Goal: Task Accomplishment & Management: Manage account settings

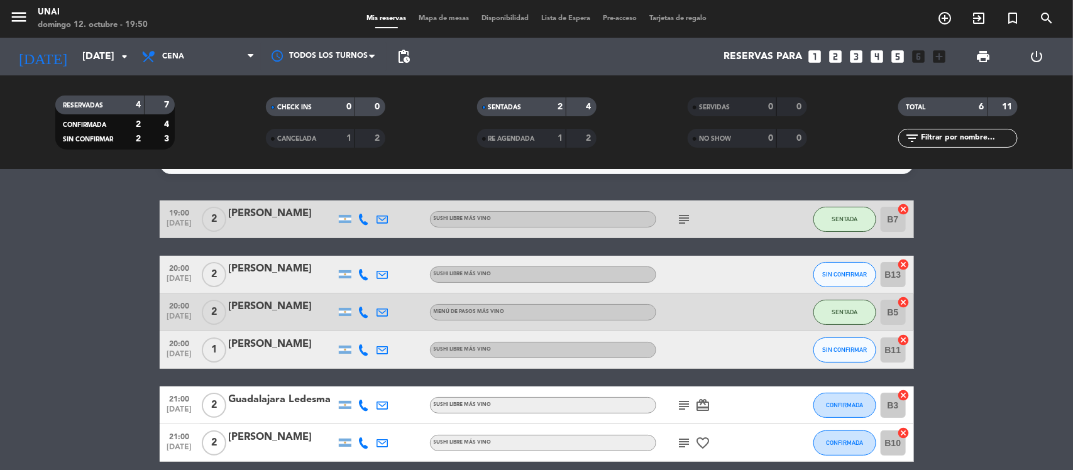
scroll to position [2, 0]
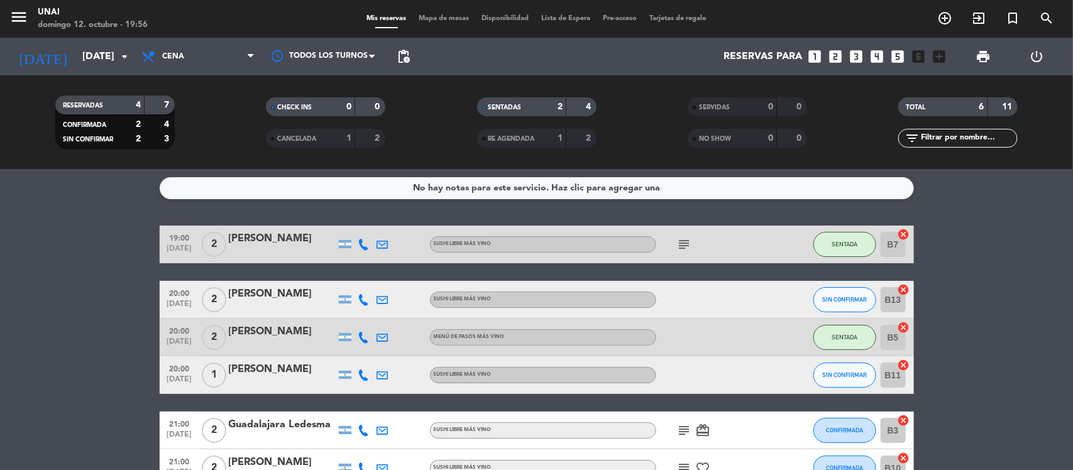
click at [272, 296] on div "[PERSON_NAME]" at bounding box center [282, 294] width 107 height 16
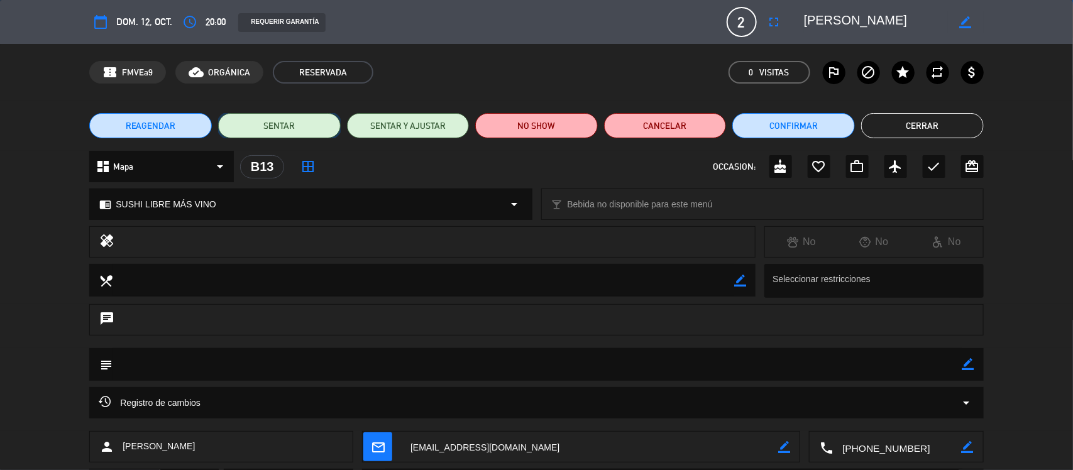
click at [309, 123] on button "SENTAR" at bounding box center [279, 125] width 123 height 25
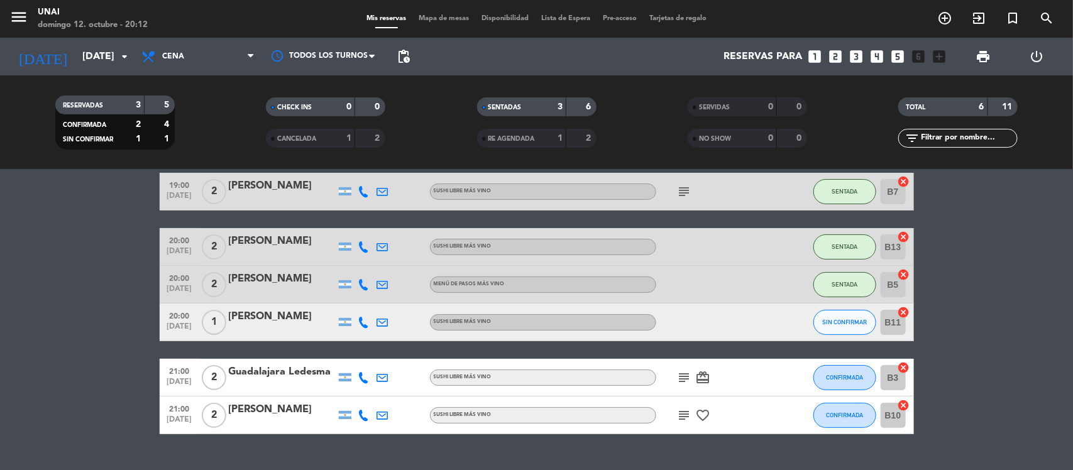
scroll to position [80, 0]
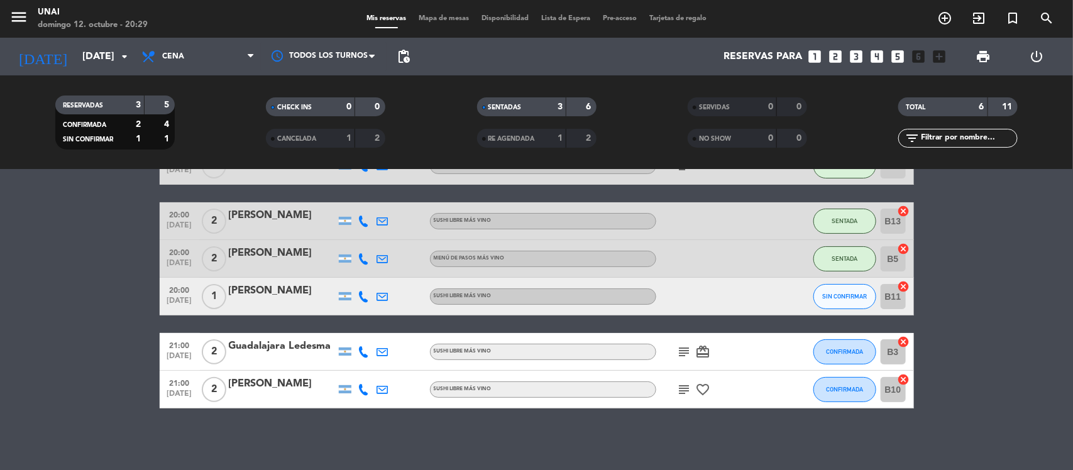
click at [681, 387] on icon "subject" at bounding box center [684, 389] width 15 height 15
click at [684, 348] on icon "subject" at bounding box center [684, 351] width 15 height 15
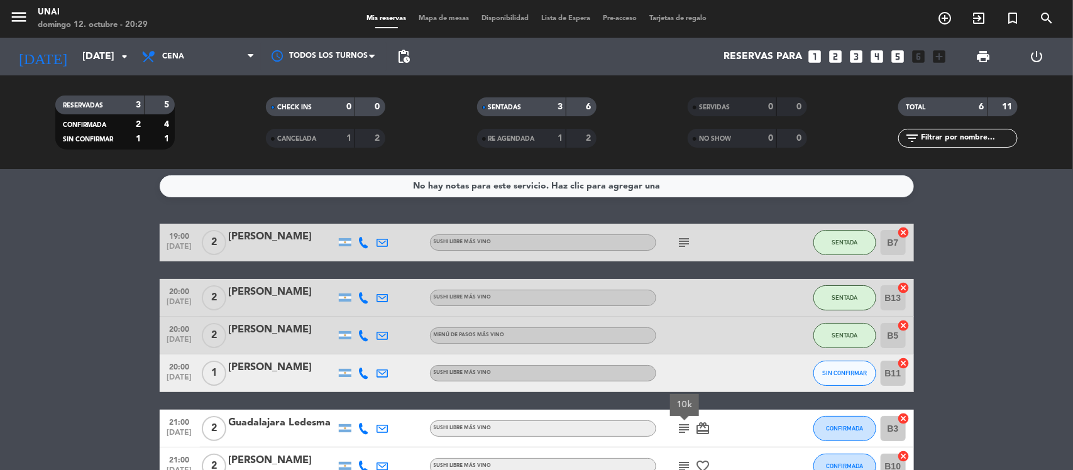
scroll to position [0, 0]
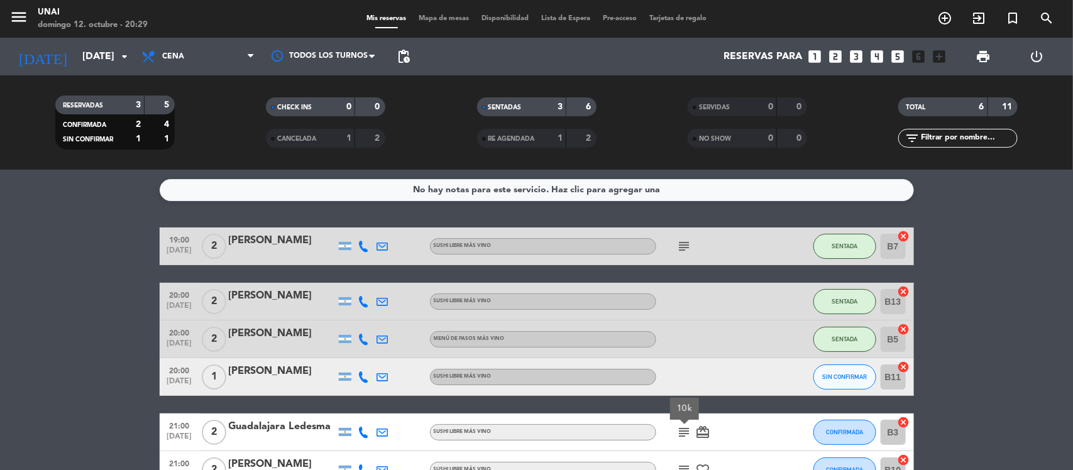
click at [278, 375] on div "[PERSON_NAME]" at bounding box center [282, 371] width 107 height 16
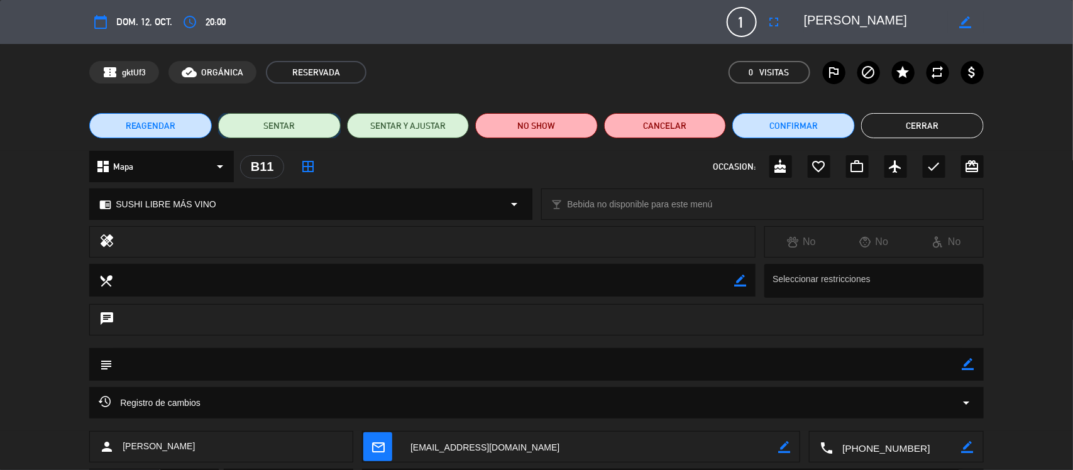
click at [299, 130] on button "SENTAR" at bounding box center [279, 125] width 123 height 25
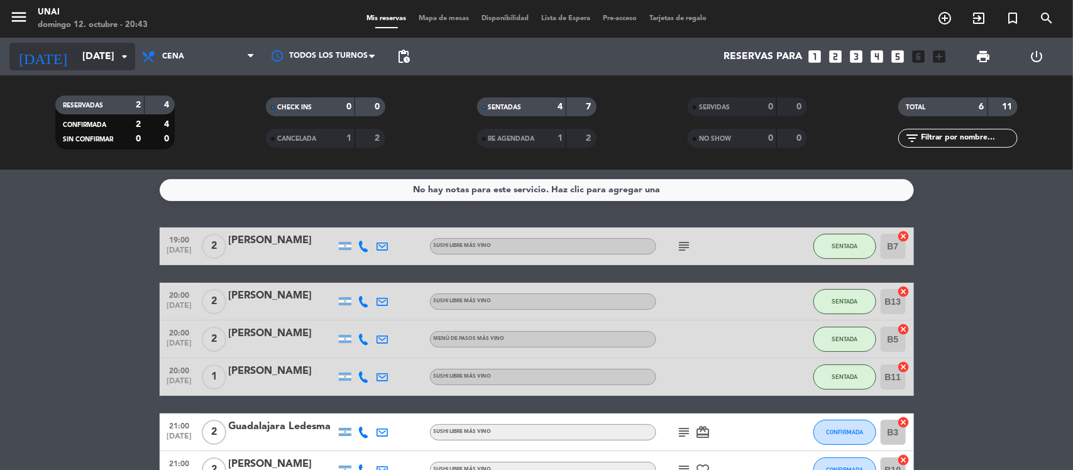
click at [82, 58] on input "[DATE]" at bounding box center [142, 57] width 133 height 25
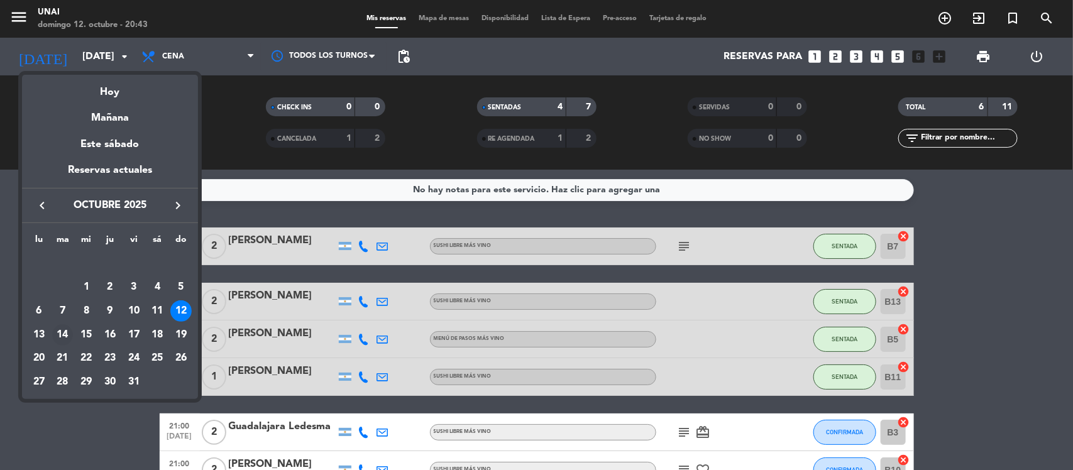
click at [57, 330] on div "14" at bounding box center [62, 334] width 21 height 21
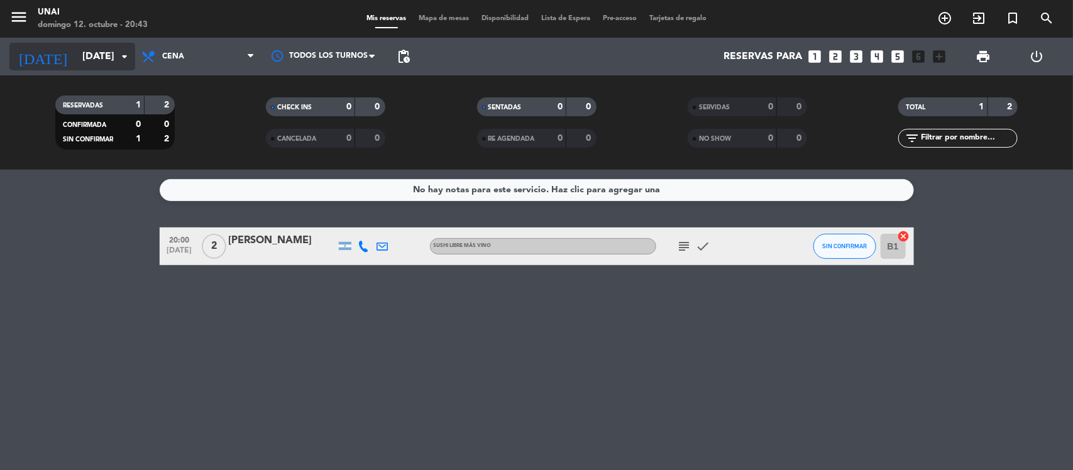
click at [102, 64] on input "[DATE]" at bounding box center [142, 57] width 133 height 25
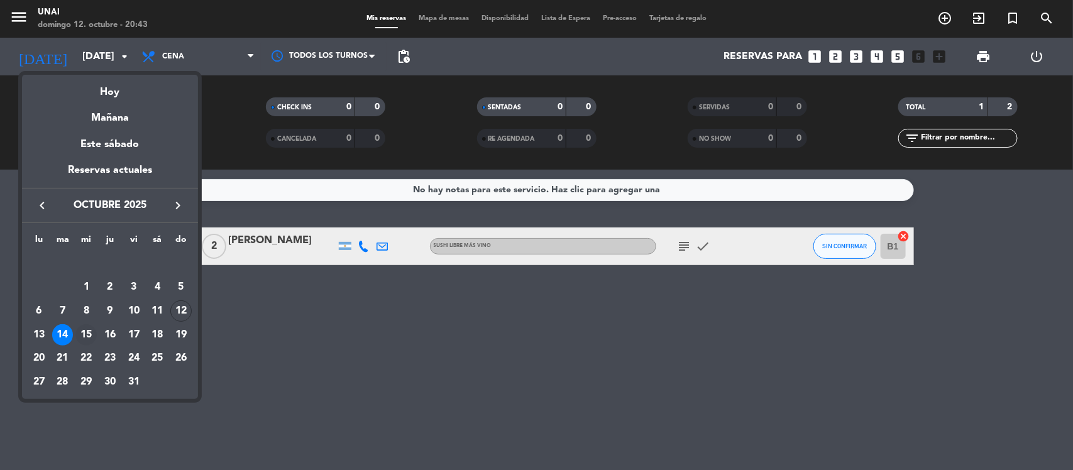
click at [88, 336] on div "15" at bounding box center [85, 334] width 21 height 21
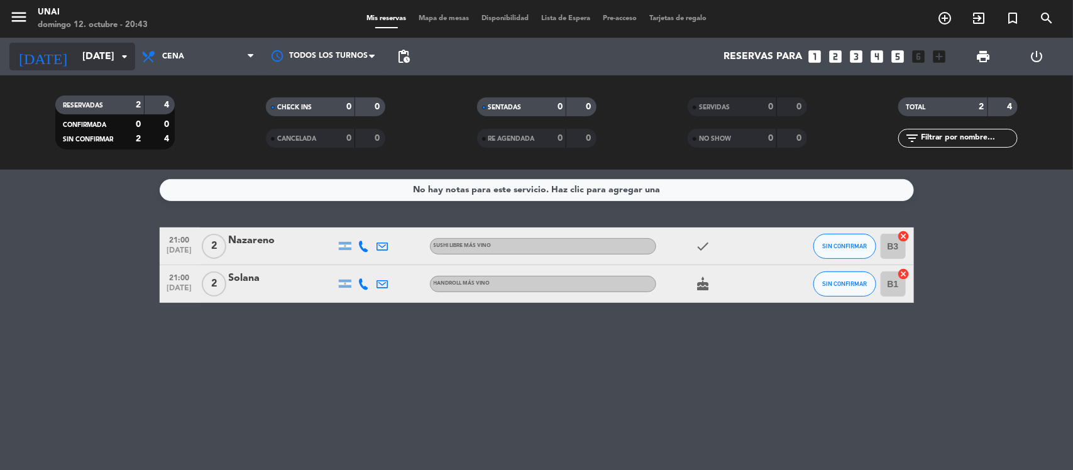
click at [107, 57] on input "[DATE]" at bounding box center [142, 57] width 133 height 25
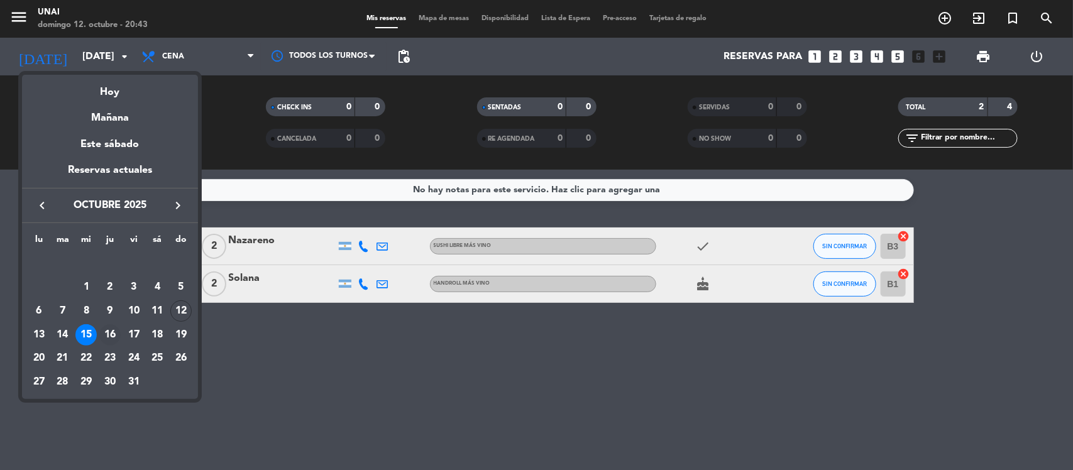
click at [104, 333] on div "16" at bounding box center [109, 334] width 21 height 21
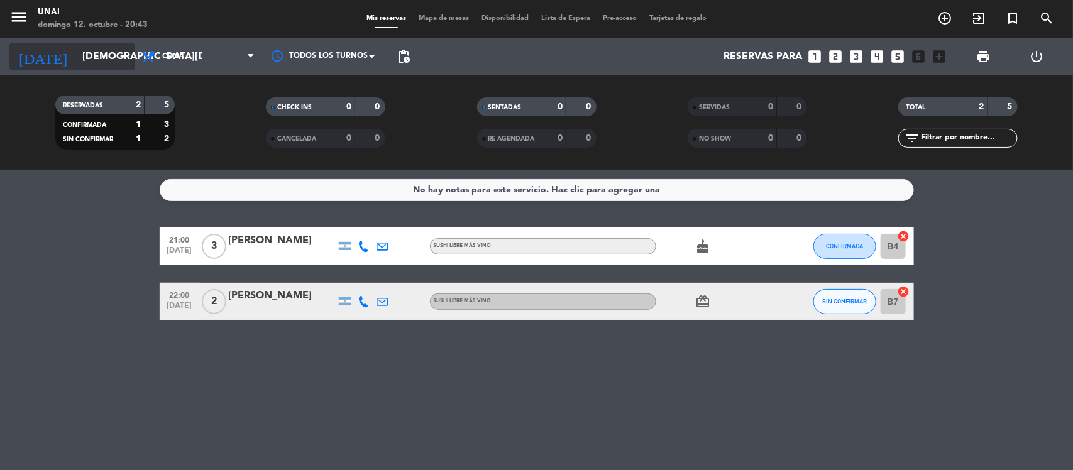
click at [105, 55] on input "[DEMOGRAPHIC_DATA][DATE]" at bounding box center [142, 57] width 133 height 25
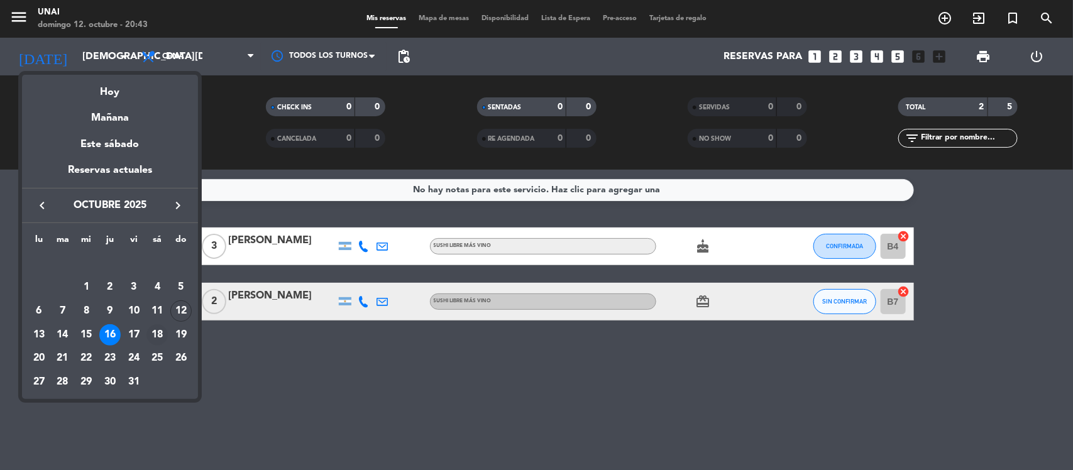
click at [160, 333] on div "18" at bounding box center [156, 334] width 21 height 21
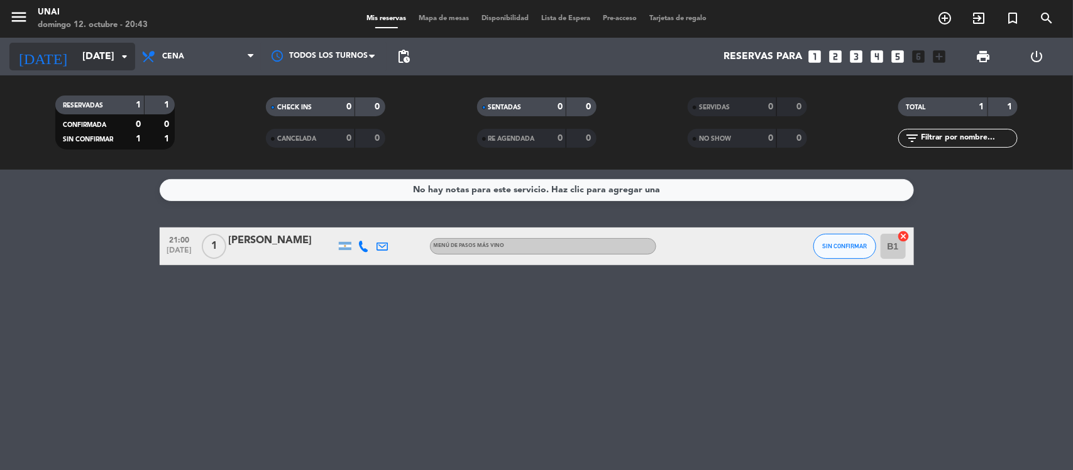
click at [76, 65] on input "[DATE]" at bounding box center [142, 57] width 133 height 25
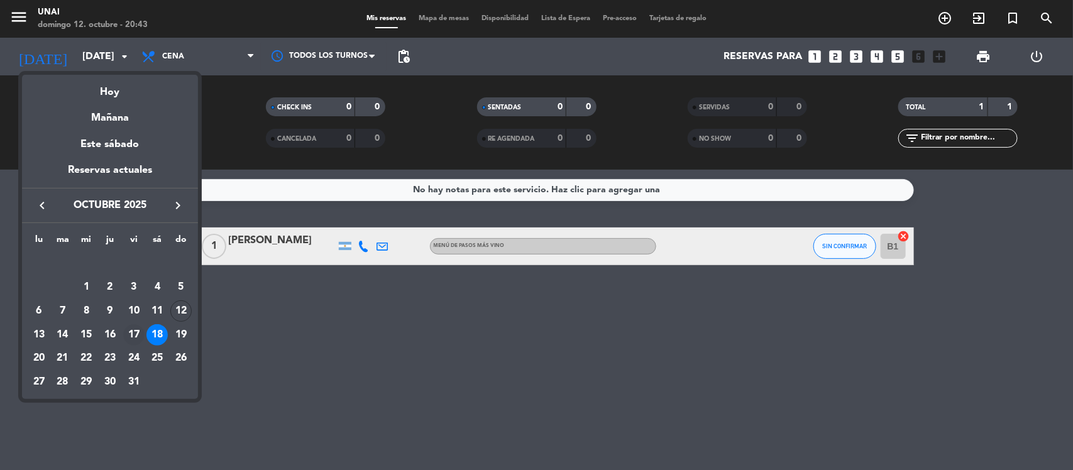
click at [137, 335] on div "17" at bounding box center [133, 334] width 21 height 21
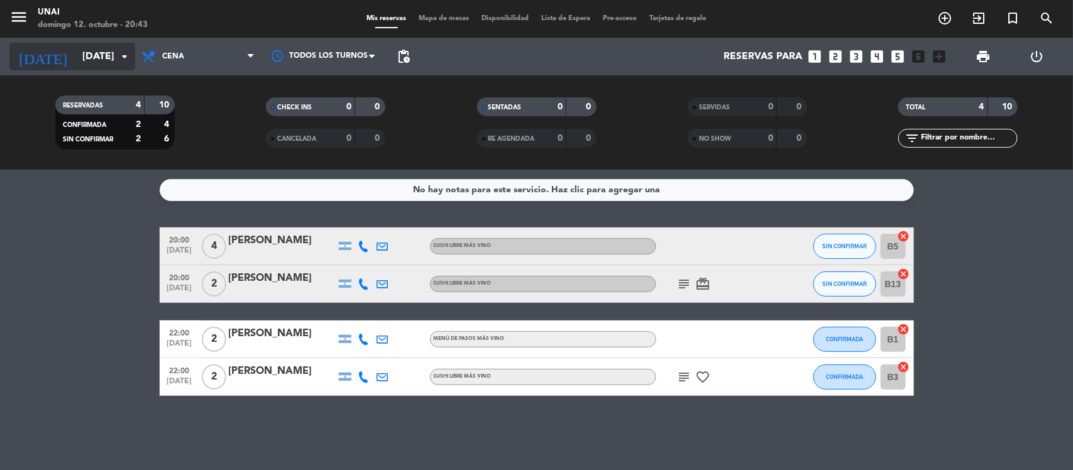
click at [80, 60] on input "[DATE]" at bounding box center [142, 57] width 133 height 25
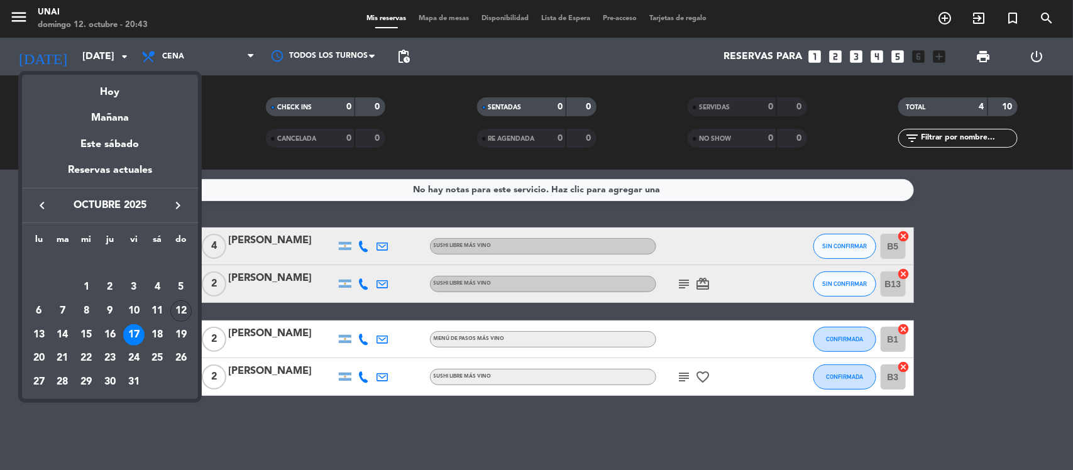
click at [182, 309] on div "12" at bounding box center [180, 310] width 21 height 21
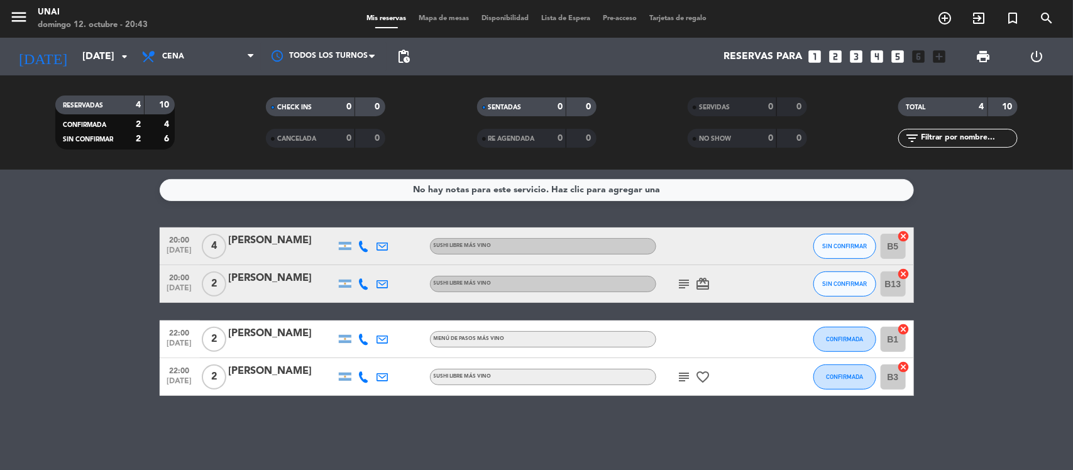
type input "[DATE]"
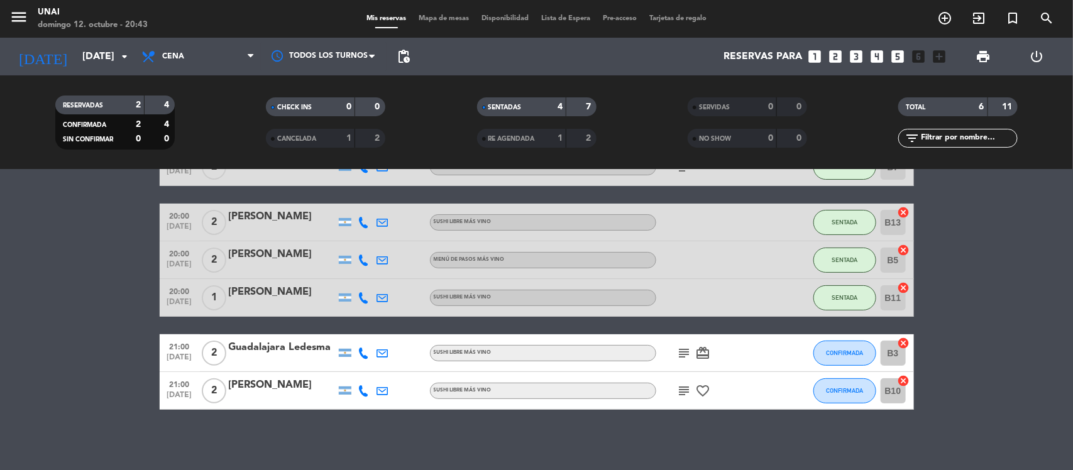
scroll to position [80, 0]
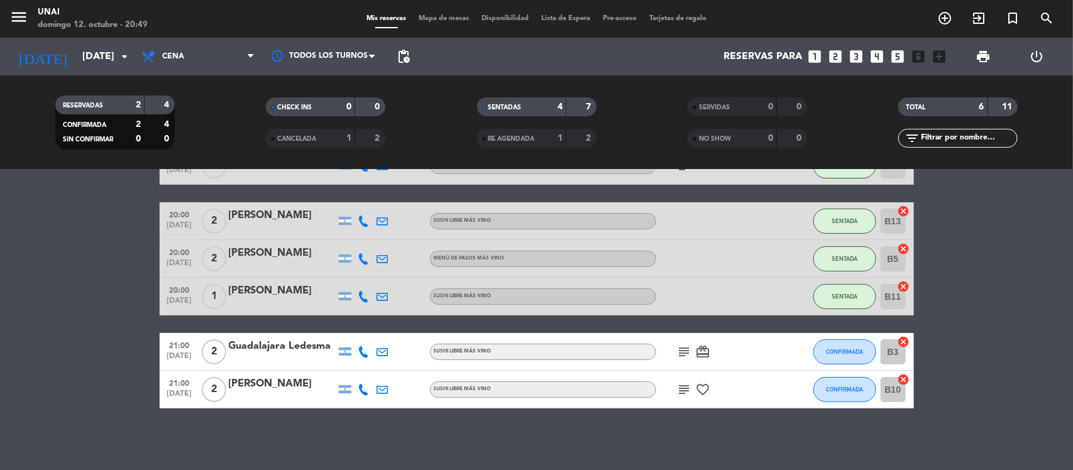
click at [286, 347] on div "Guadalajara Ledesma" at bounding box center [282, 346] width 107 height 16
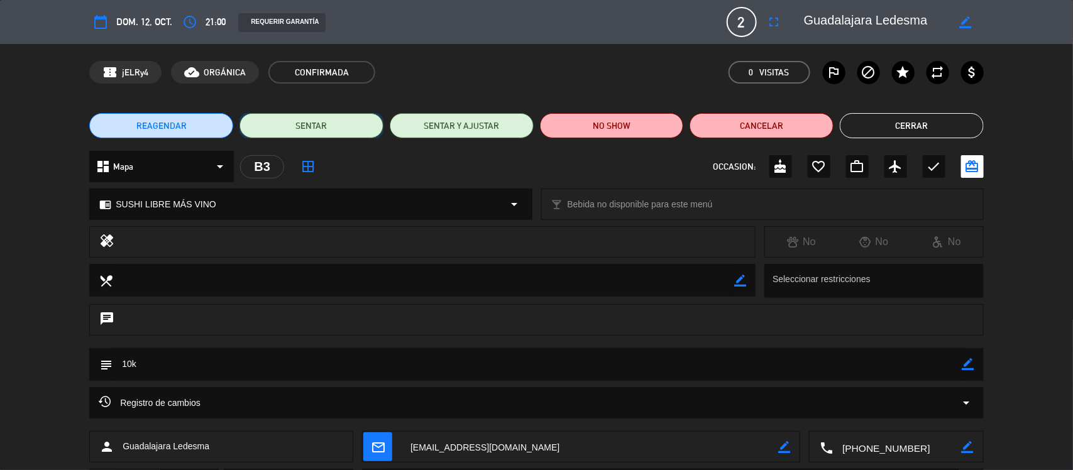
click at [334, 124] on button "SENTAR" at bounding box center [311, 125] width 144 height 25
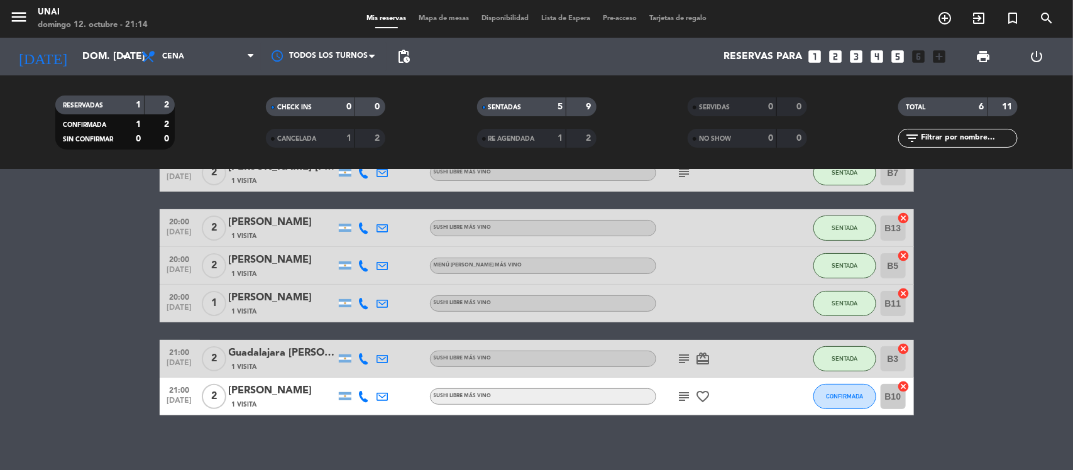
scroll to position [80, 0]
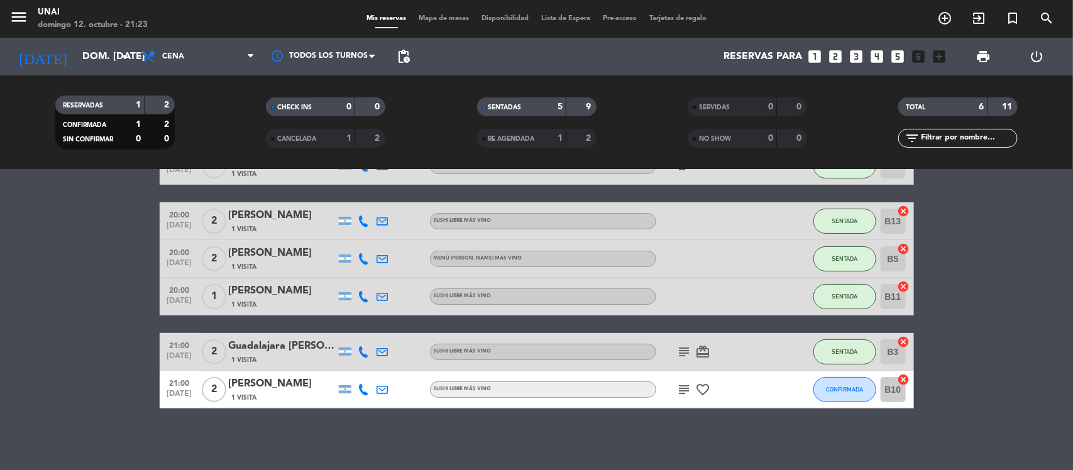
click at [681, 346] on icon "subject" at bounding box center [684, 351] width 15 height 15
click at [677, 382] on icon "subject" at bounding box center [684, 389] width 15 height 15
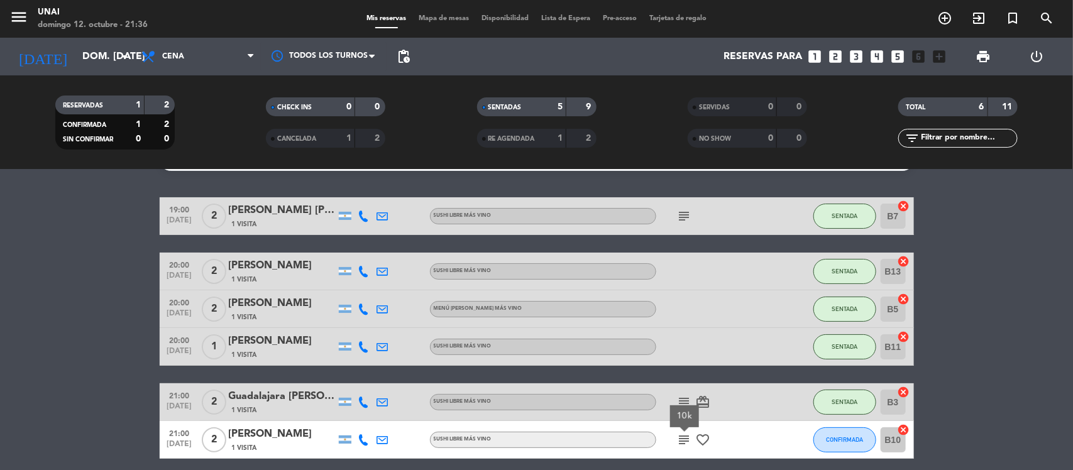
scroll to position [2, 0]
